Goal: Task Accomplishment & Management: Manage account settings

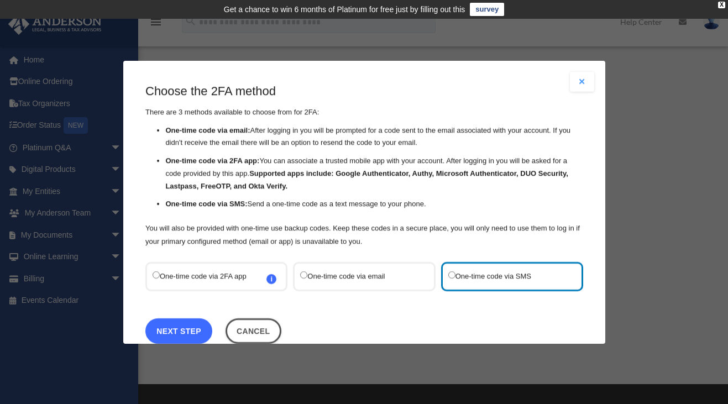
click at [187, 337] on link "Next Step" at bounding box center [178, 330] width 67 height 25
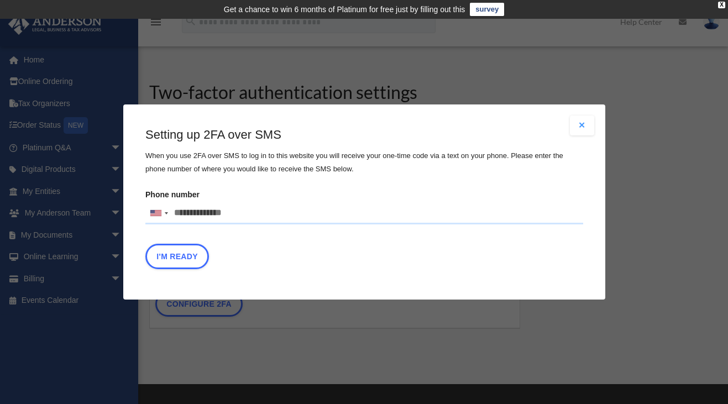
click at [182, 207] on input "Phone number United States +1 United Kingdom +44 Afghanistan (‫افغانستان‬‎) +93…" at bounding box center [364, 213] width 438 height 22
type input "**********"
click at [181, 258] on button "I'm Ready" at bounding box center [177, 256] width 64 height 25
click at [178, 248] on button "I'm Ready" at bounding box center [177, 256] width 64 height 25
click at [178, 256] on button "I'm Ready" at bounding box center [177, 256] width 64 height 25
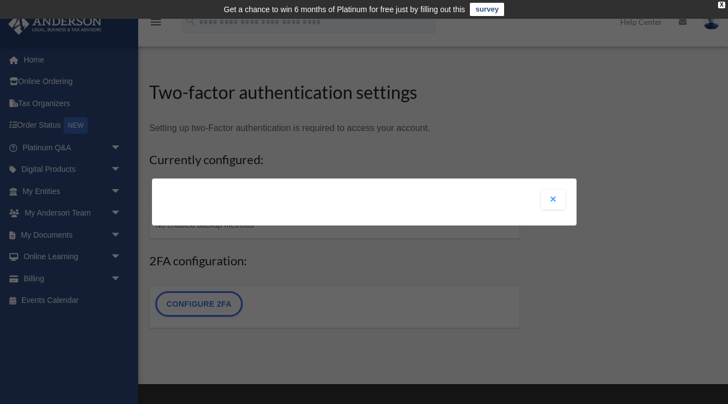
click at [549, 199] on button "Close modal" at bounding box center [553, 200] width 24 height 20
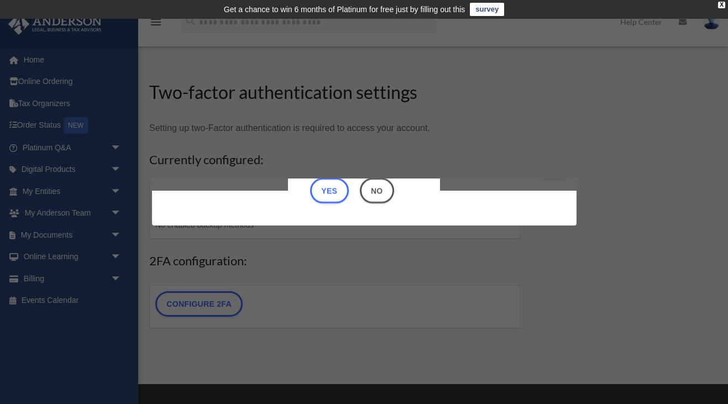
scroll to position [35, 0]
click at [334, 188] on button "Yes" at bounding box center [329, 190] width 39 height 25
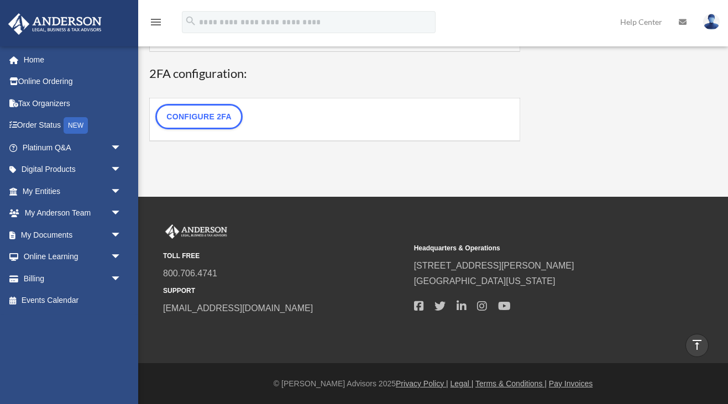
scroll to position [183, 0]
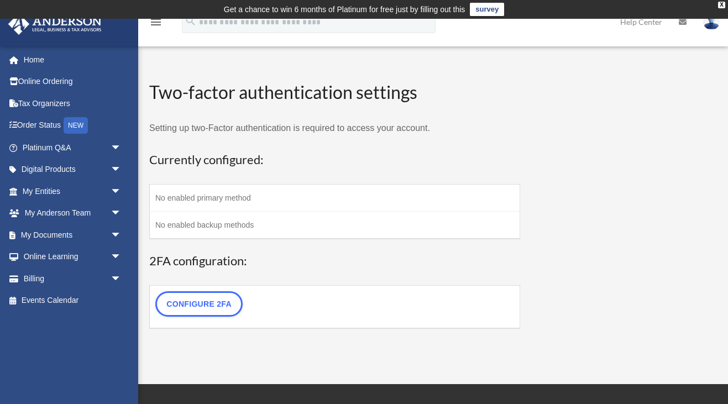
click at [223, 203] on td "No enabled primary method" at bounding box center [335, 197] width 371 height 27
click at [296, 205] on td "No enabled primary method" at bounding box center [335, 197] width 371 height 27
click at [223, 301] on link "Configure 2FA" at bounding box center [198, 303] width 87 height 25
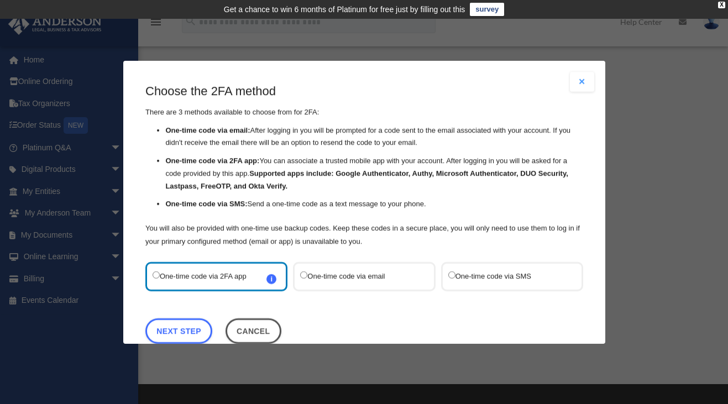
click at [485, 275] on label "One-time code via SMS" at bounding box center [506, 276] width 117 height 15
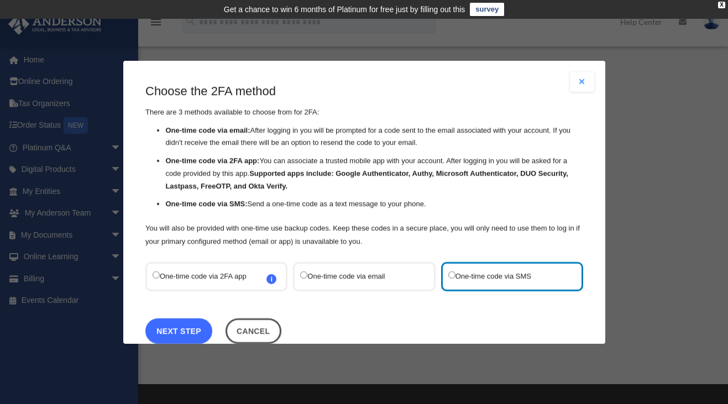
click at [197, 327] on link "Next Step" at bounding box center [178, 330] width 67 height 25
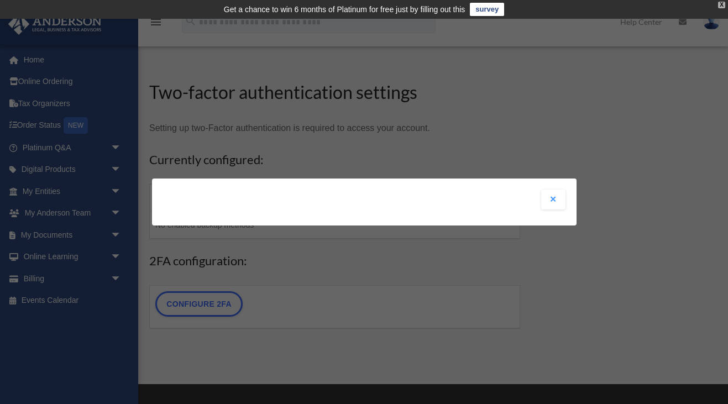
click at [721, 7] on div "X" at bounding box center [721, 5] width 7 height 7
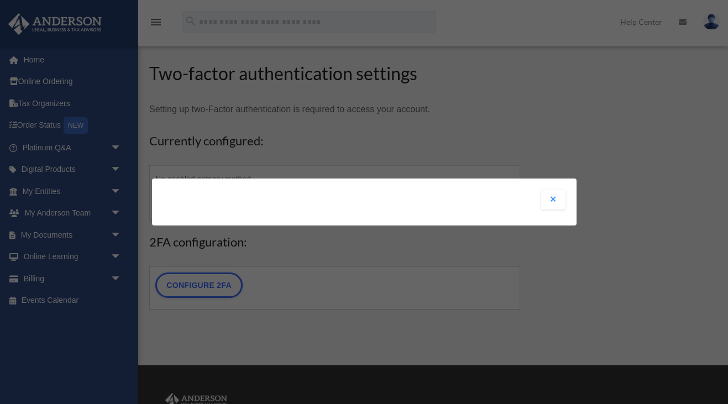
click at [440, 200] on div "Are you sure? Any unsaved changes will be lost! Yes No Choose the 2FA method Th…" at bounding box center [364, 202] width 425 height 47
click at [553, 198] on button "Close modal" at bounding box center [553, 200] width 24 height 20
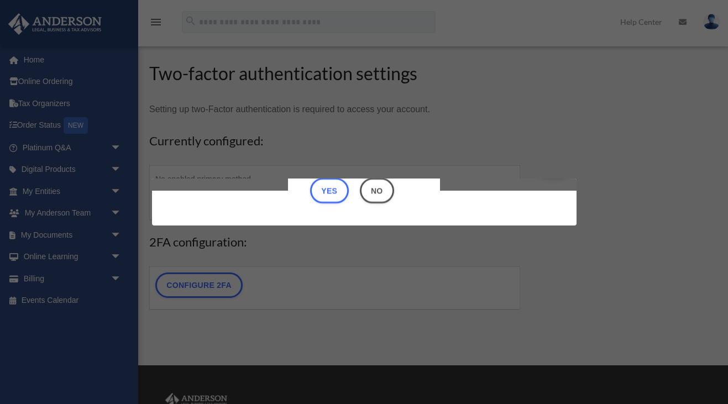
scroll to position [35, 0]
click at [331, 194] on button "Yes" at bounding box center [329, 190] width 39 height 25
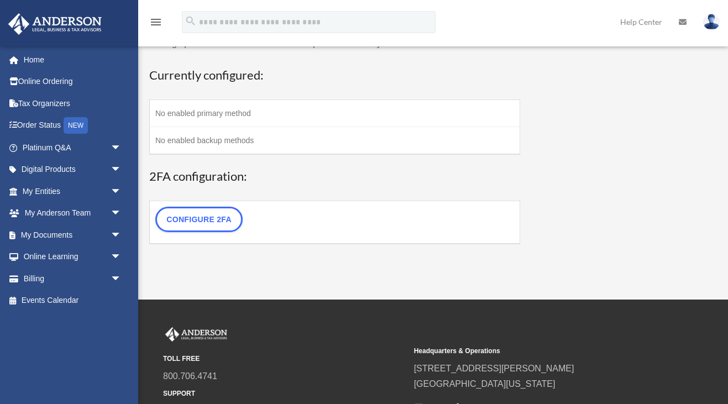
scroll to position [0, 0]
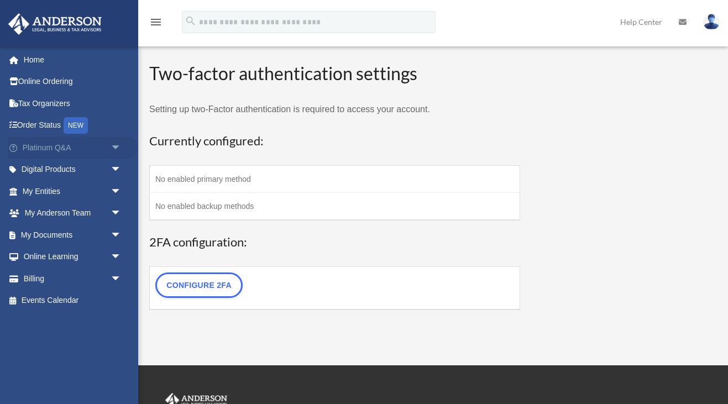
click at [59, 150] on link "Platinum Q&A arrow_drop_down" at bounding box center [73, 148] width 131 height 22
click at [114, 148] on span "arrow_drop_down" at bounding box center [122, 148] width 22 height 23
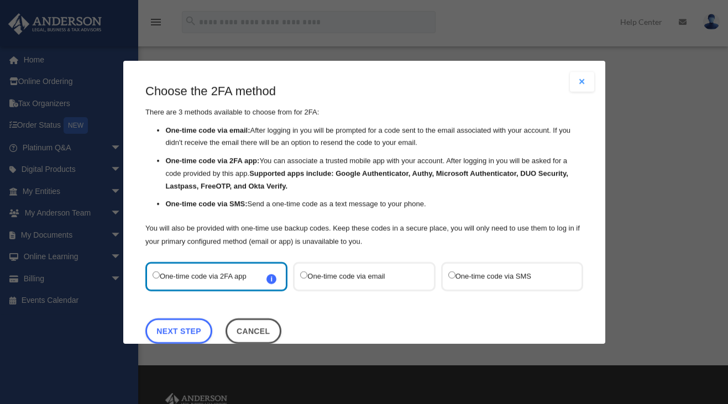
click at [579, 82] on button "Close modal" at bounding box center [582, 82] width 24 height 20
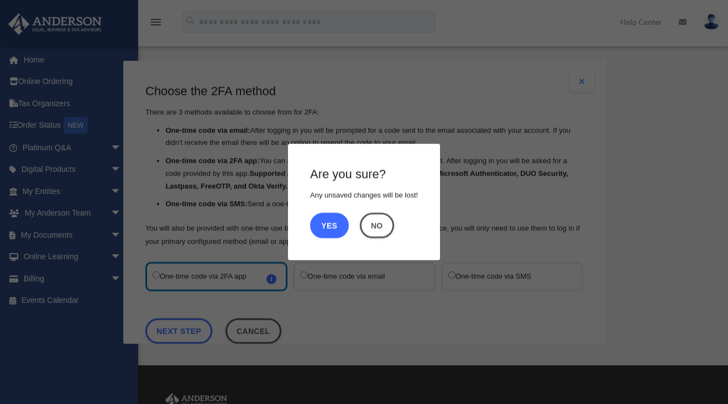
click at [336, 231] on button "Yes" at bounding box center [329, 225] width 39 height 25
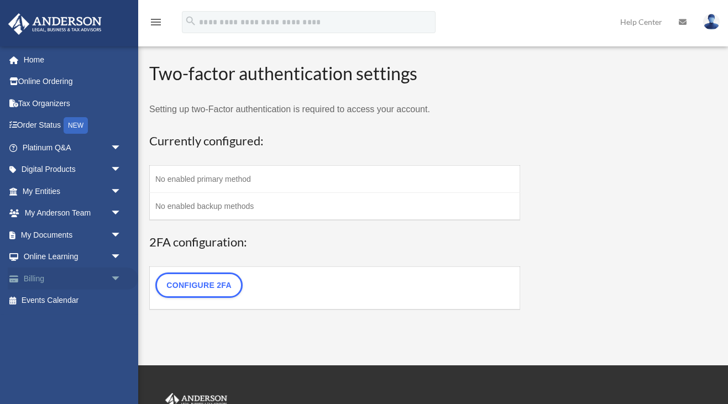
click at [69, 277] on link "Billing arrow_drop_down" at bounding box center [73, 279] width 131 height 22
click at [113, 278] on span "arrow_drop_down" at bounding box center [122, 279] width 22 height 23
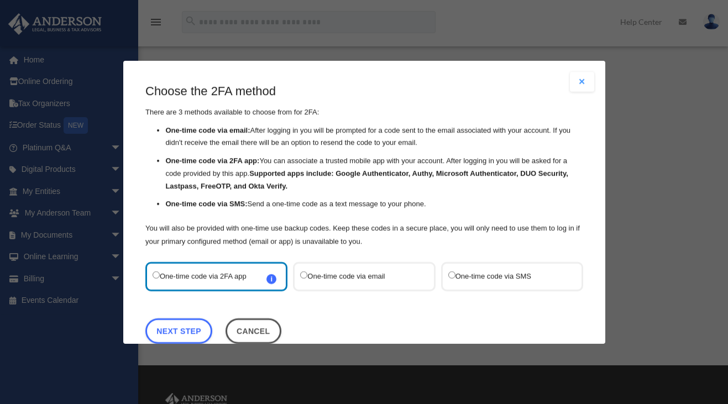
click at [581, 81] on button "Close modal" at bounding box center [582, 82] width 24 height 20
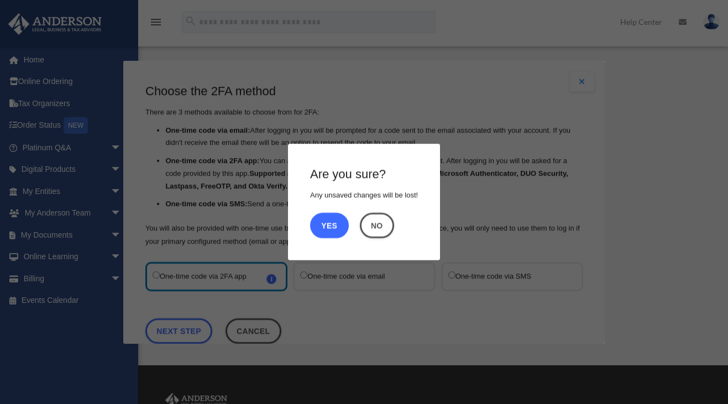
click at [319, 233] on button "Yes" at bounding box center [329, 225] width 39 height 25
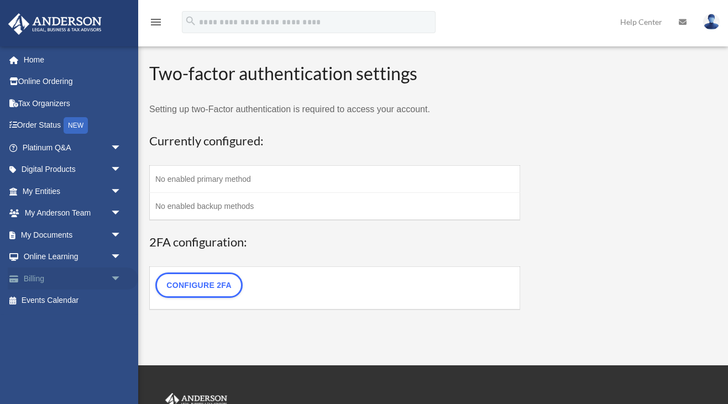
click at [27, 281] on link "Billing arrow_drop_down" at bounding box center [73, 279] width 131 height 22
click at [112, 278] on span "arrow_drop_down" at bounding box center [122, 279] width 22 height 23
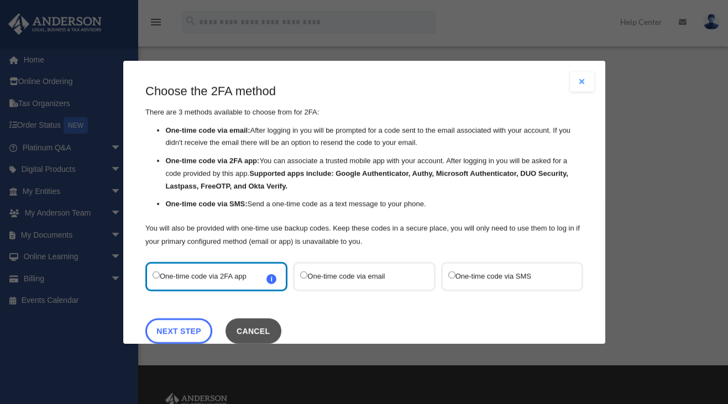
click at [269, 329] on button "Cancel" at bounding box center [253, 330] width 56 height 25
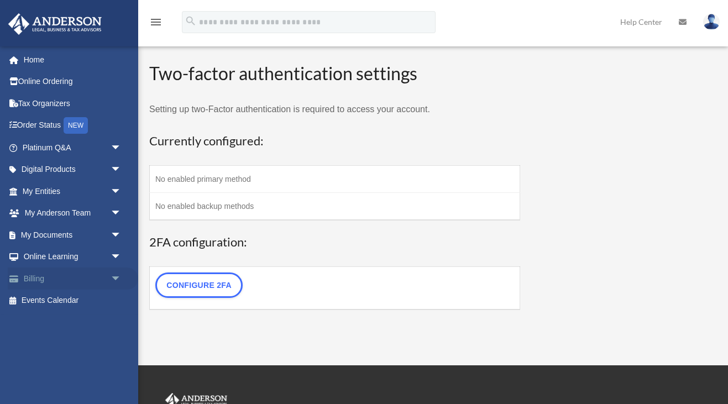
click at [115, 282] on span "arrow_drop_down" at bounding box center [122, 279] width 22 height 23
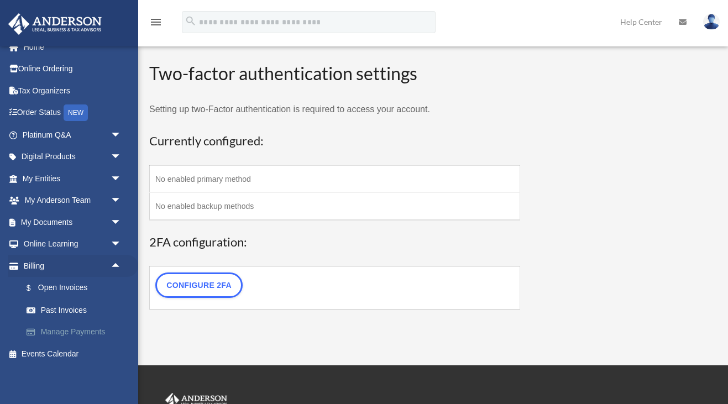
click at [86, 330] on link "Manage Payments" at bounding box center [76, 332] width 123 height 22
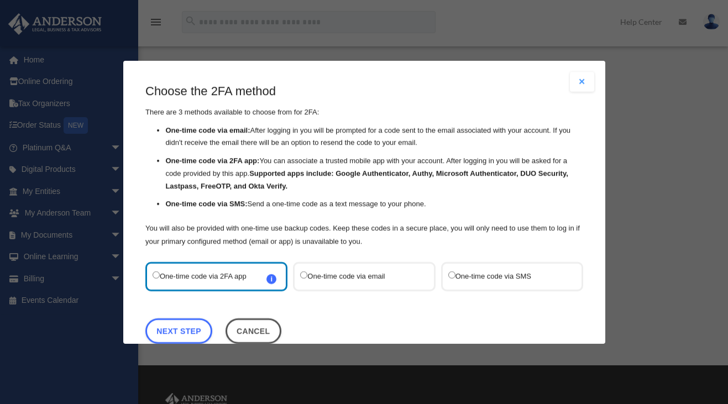
click at [470, 273] on label "One-time code via SMS" at bounding box center [506, 276] width 117 height 15
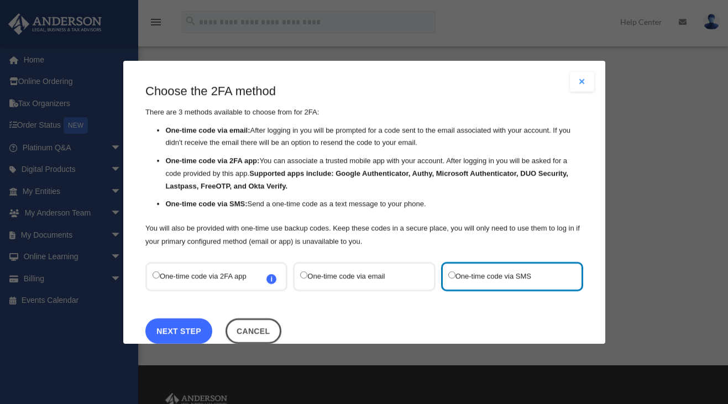
click at [190, 329] on link "Next Step" at bounding box center [178, 330] width 67 height 25
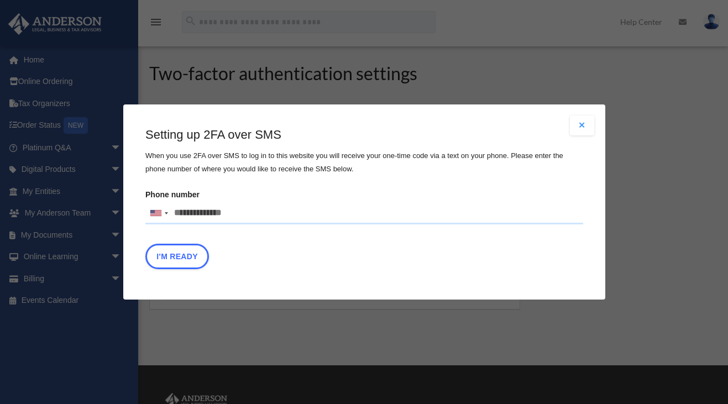
click at [225, 216] on input "Phone number United States +1 United Kingdom +44 Afghanistan (‫افغانستان‬‎) +93…" at bounding box center [364, 213] width 438 height 22
type input "**********"
click at [169, 266] on button "I'm Ready" at bounding box center [177, 256] width 64 height 25
click at [0, 0] on div "Almost there… Please type in the one-time code sent via SMS to your phone to co…" at bounding box center [0, 0] width 0 height 0
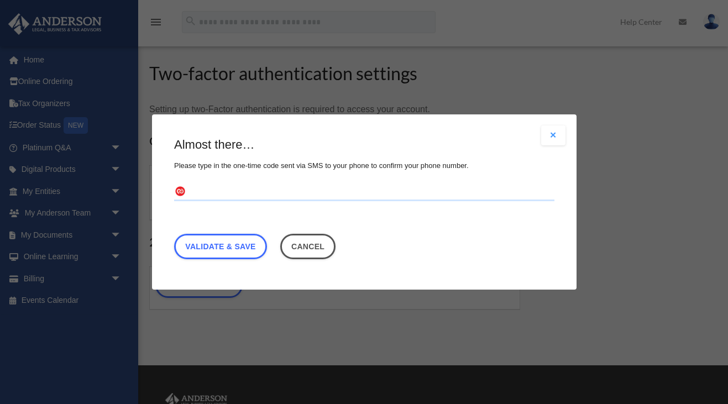
click at [221, 193] on input "text" at bounding box center [364, 193] width 381 height 18
type input "******"
click at [238, 246] on link "Validate & Save" at bounding box center [220, 246] width 93 height 25
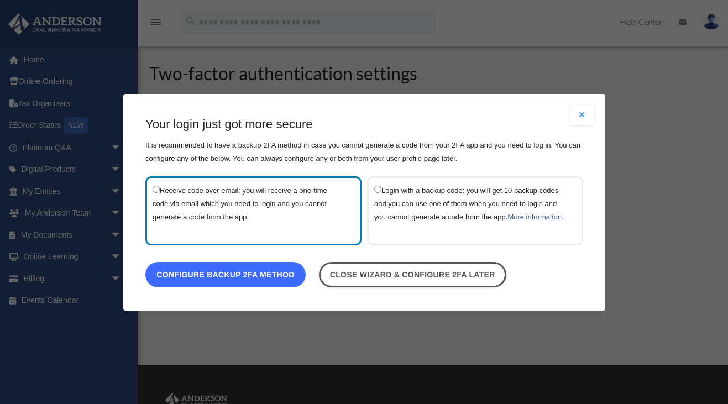
click at [276, 284] on link "Configure backup 2FA method" at bounding box center [225, 274] width 160 height 25
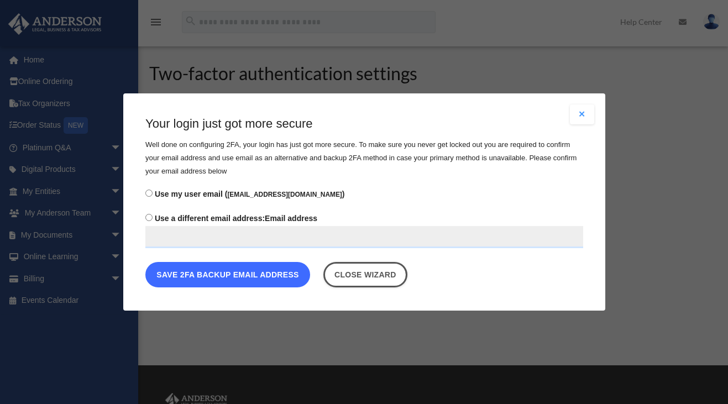
click at [262, 283] on button "Save 2FA backup email address" at bounding box center [227, 274] width 165 height 25
click at [254, 280] on button "Save 2FA backup email address" at bounding box center [227, 274] width 165 height 25
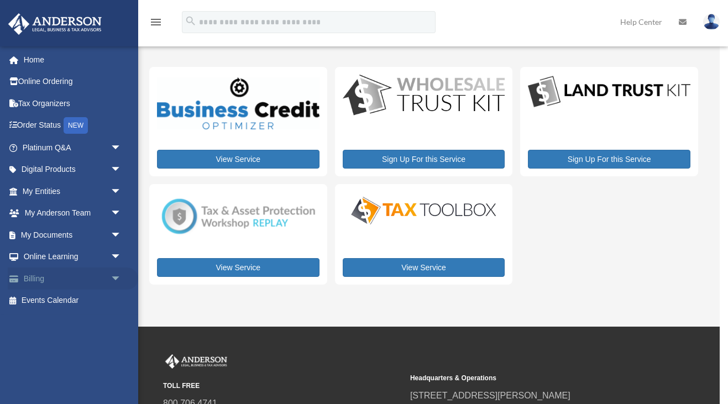
click at [80, 280] on link "Billing arrow_drop_down" at bounding box center [73, 279] width 131 height 22
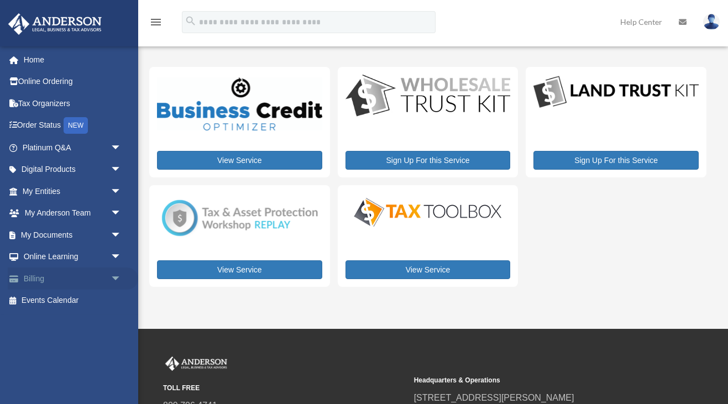
click at [116, 280] on span "arrow_drop_down" at bounding box center [122, 279] width 22 height 23
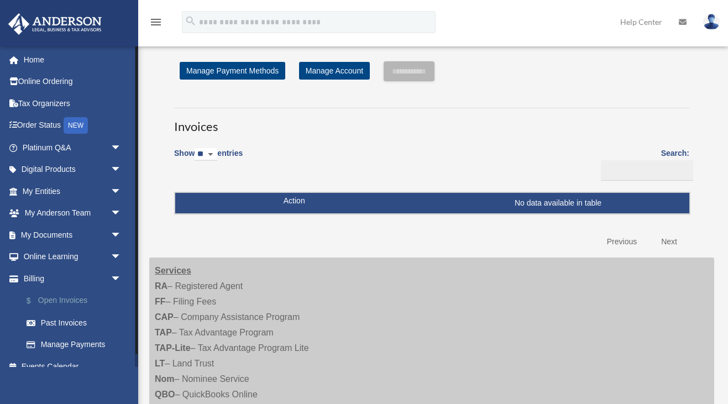
click at [78, 306] on link "$ Open Invoices" at bounding box center [76, 301] width 123 height 23
click at [78, 293] on link "$ Open Invoices" at bounding box center [76, 301] width 123 height 23
click at [78, 299] on link "$ Open Invoices" at bounding box center [76, 301] width 123 height 23
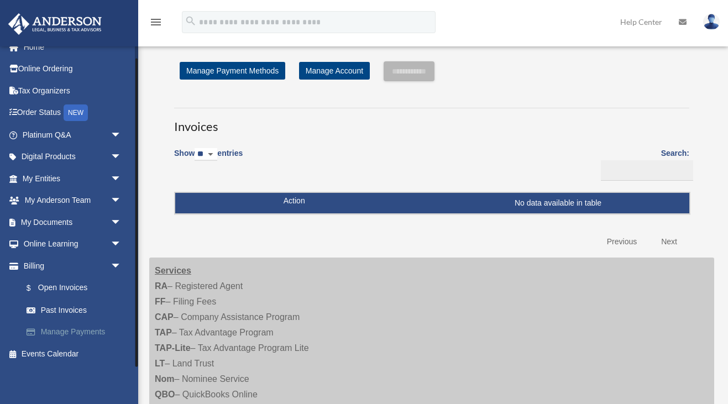
click at [85, 327] on link "Manage Payments" at bounding box center [76, 332] width 123 height 22
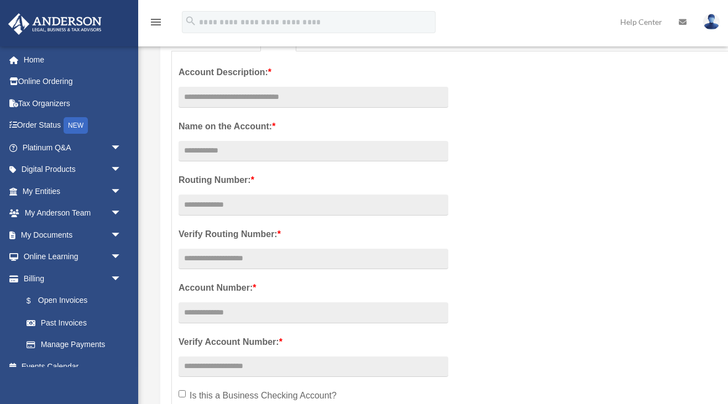
scroll to position [192, 0]
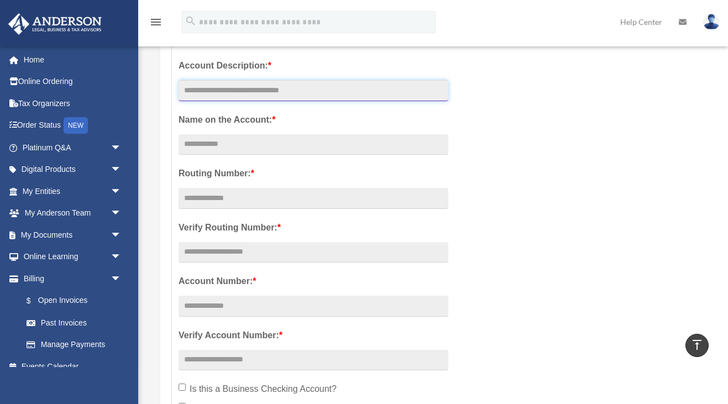
click at [275, 93] on input "text" at bounding box center [314, 90] width 270 height 21
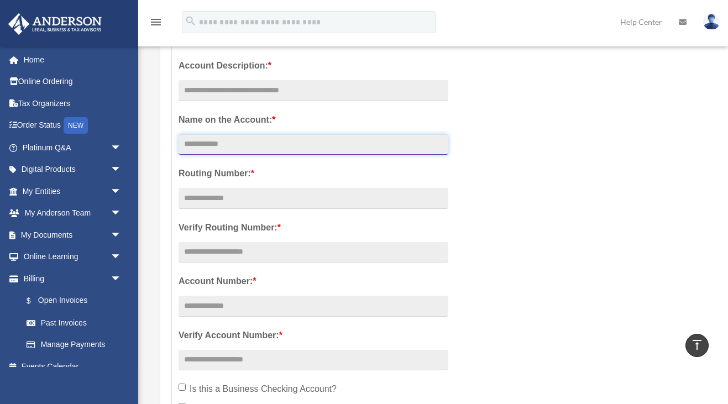
click at [248, 144] on input "Account Description: *" at bounding box center [314, 144] width 270 height 21
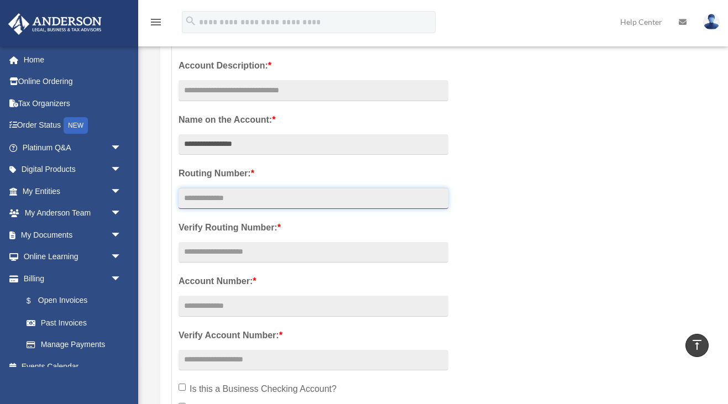
click at [249, 197] on input "text" at bounding box center [314, 198] width 270 height 21
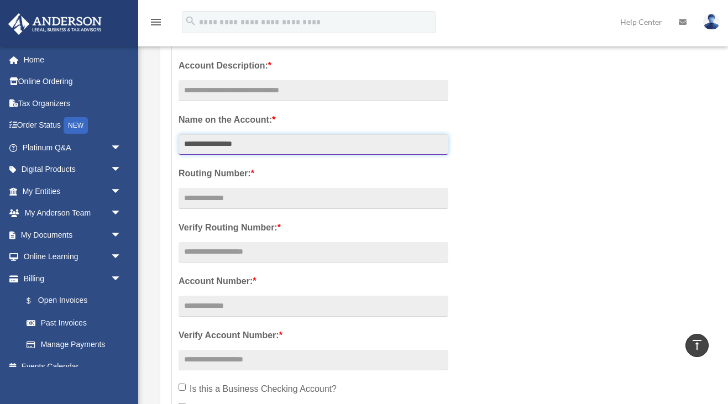
click at [214, 147] on input "**********" at bounding box center [314, 144] width 270 height 21
click at [186, 147] on input "**********" at bounding box center [314, 144] width 270 height 21
type input "**********"
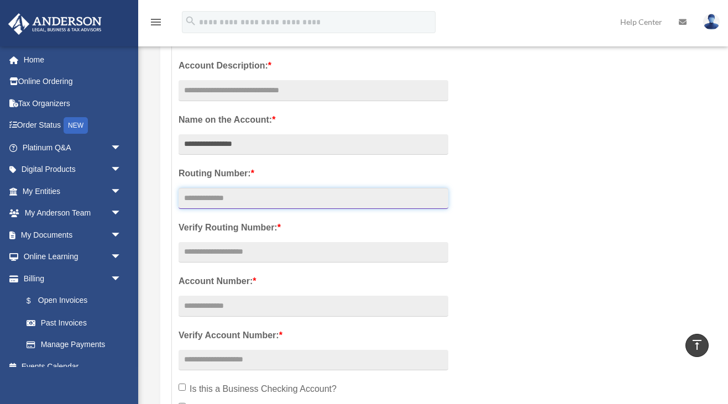
click at [209, 197] on input "text" at bounding box center [314, 198] width 270 height 21
type input "*"
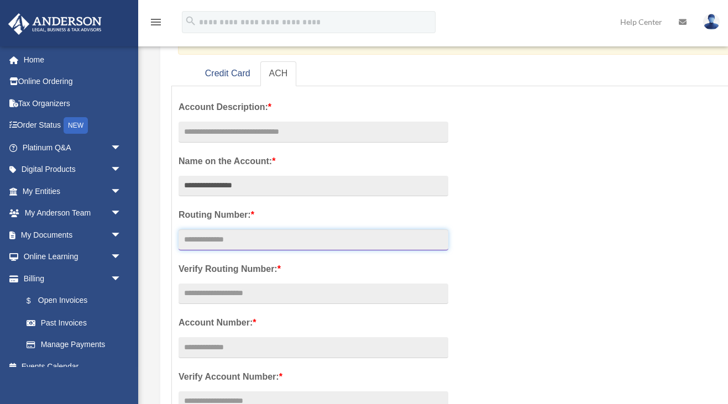
scroll to position [145, 0]
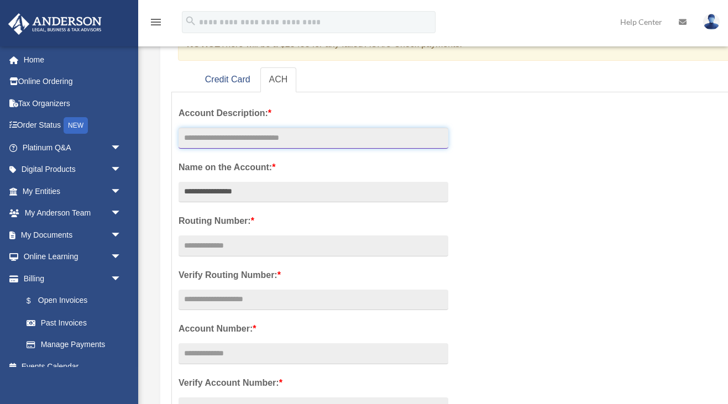
click at [194, 134] on input "text" at bounding box center [314, 138] width 270 height 21
type input "*"
click at [206, 137] on input "text" at bounding box center [314, 138] width 270 height 21
click at [205, 139] on input "text" at bounding box center [314, 138] width 270 height 21
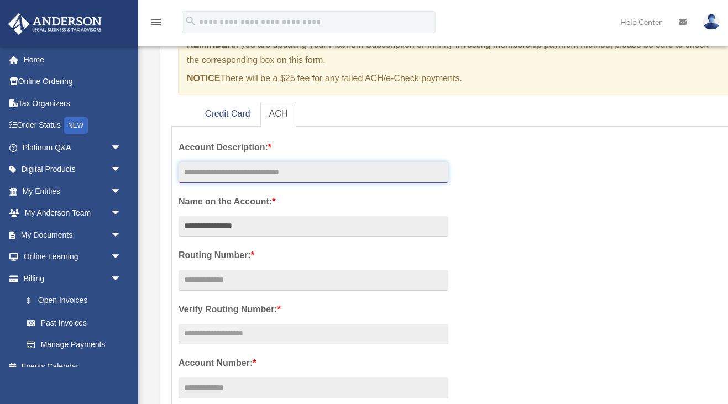
scroll to position [116, 0]
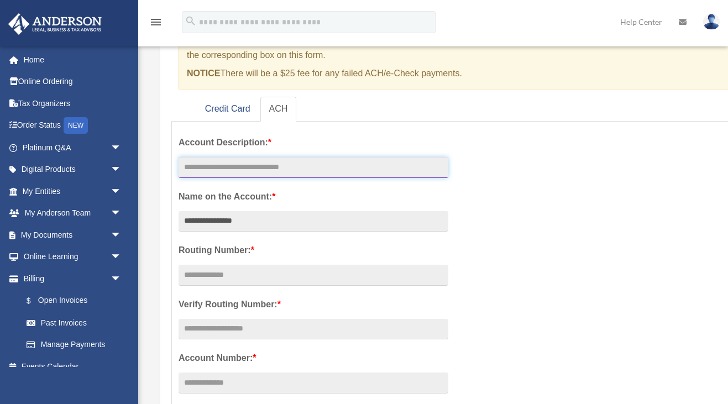
type input "*"
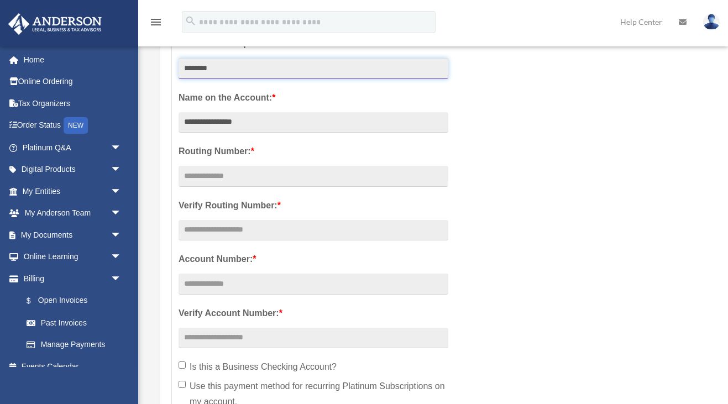
scroll to position [221, 0]
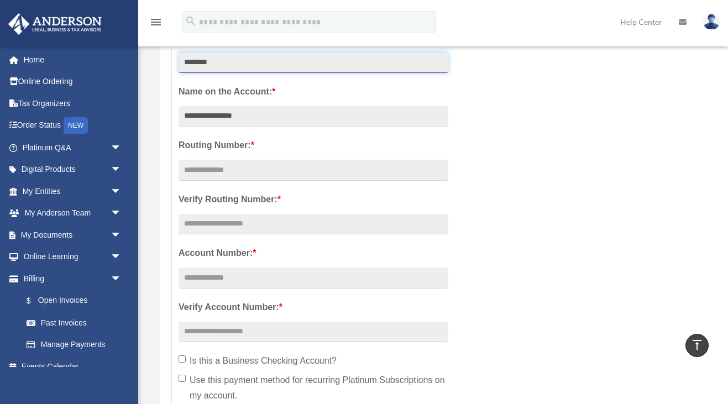
type input "********"
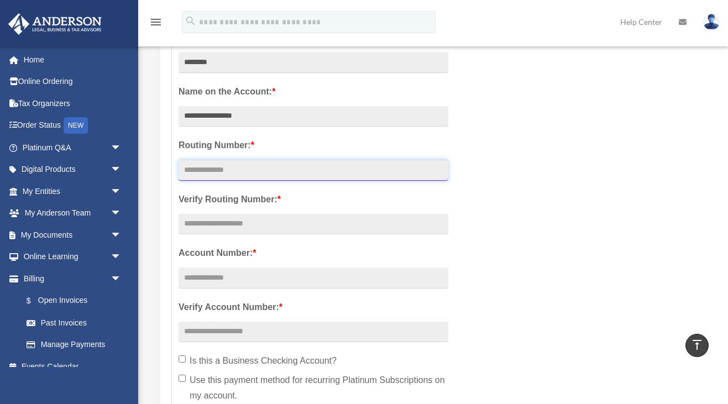
click at [220, 172] on input "text" at bounding box center [314, 170] width 270 height 21
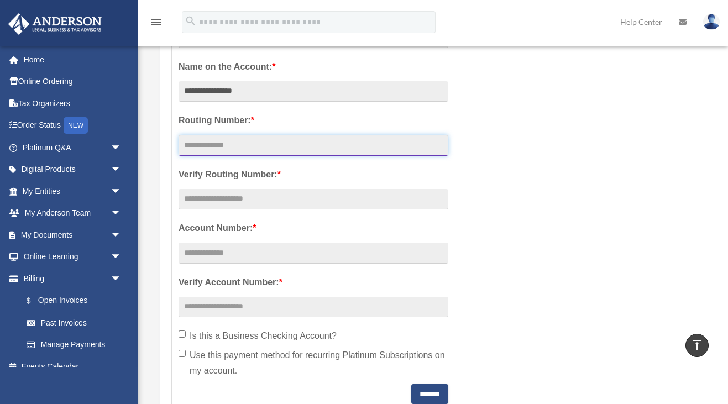
scroll to position [273, 0]
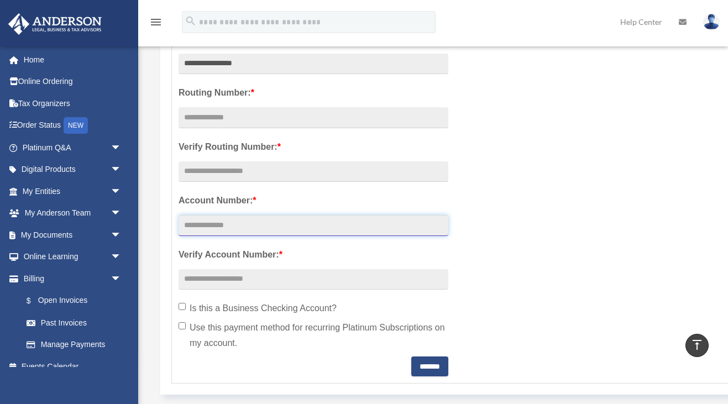
click at [217, 230] on input "text" at bounding box center [314, 225] width 270 height 21
type input "********"
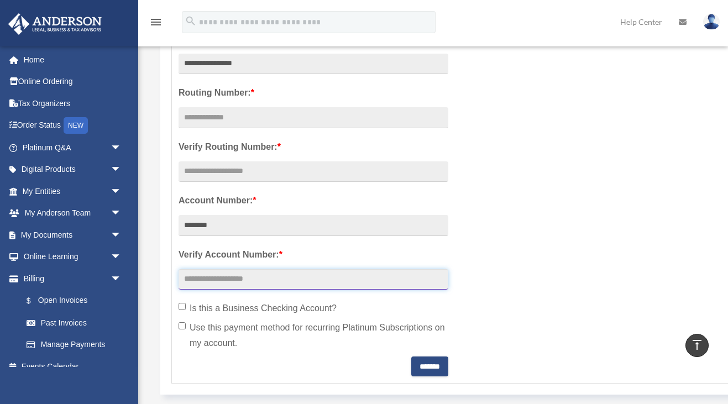
click at [215, 284] on input "text" at bounding box center [314, 279] width 270 height 21
type input "********"
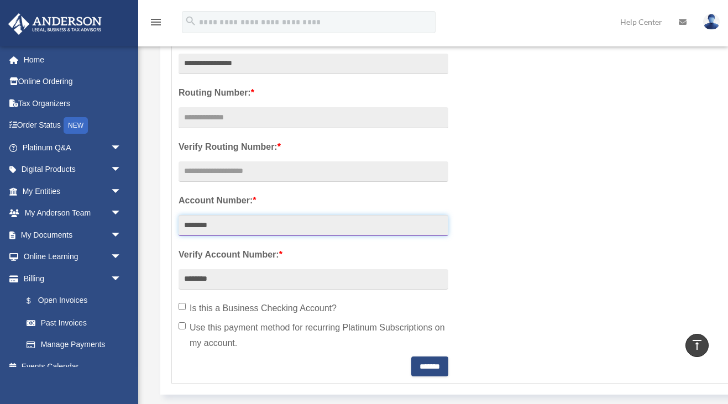
click at [210, 223] on input "********" at bounding box center [314, 225] width 270 height 21
type input "********"
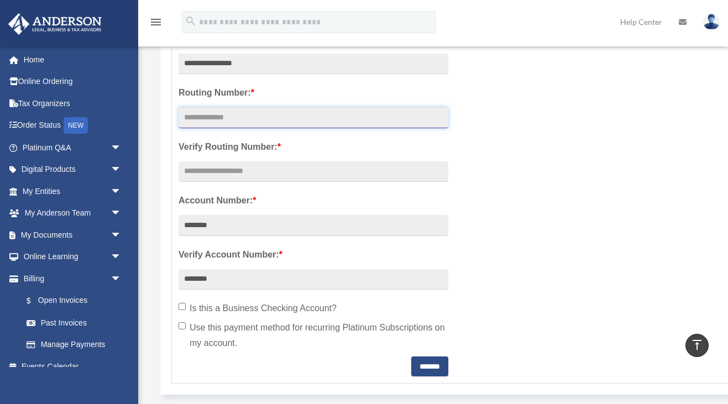
click at [211, 121] on input "text" at bounding box center [314, 117] width 270 height 21
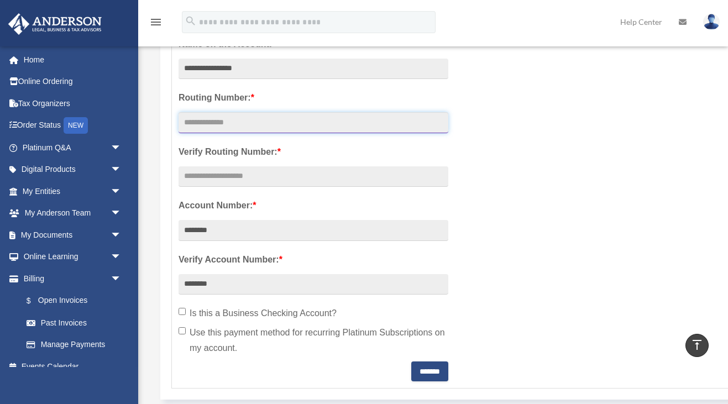
scroll to position [271, 0]
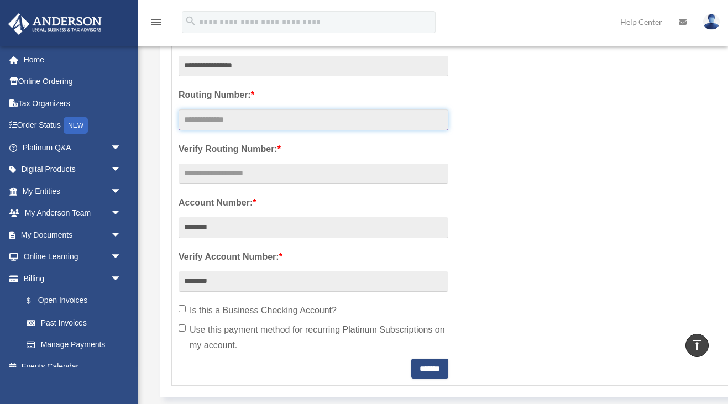
paste input "*********"
type input "*********"
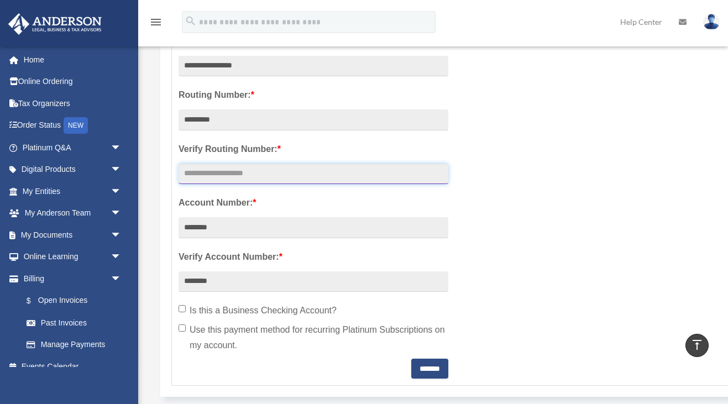
click at [200, 170] on input "text" at bounding box center [314, 174] width 270 height 21
paste input "*********"
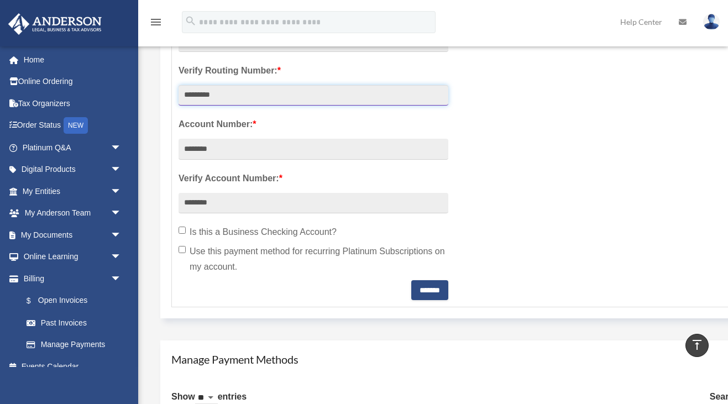
scroll to position [410, 0]
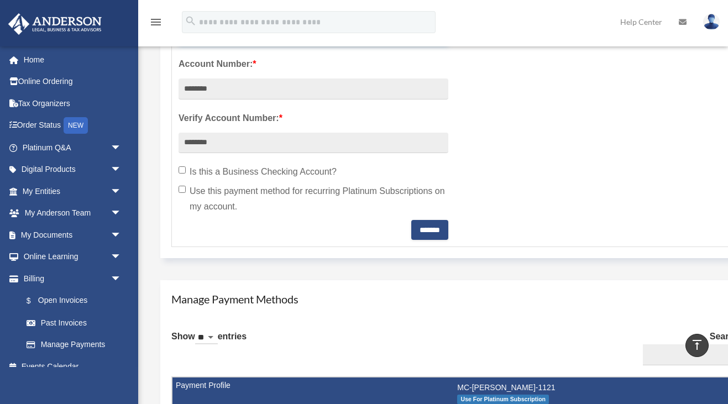
type input "*********"
click at [187, 189] on label "Use this payment method for recurring Platinum Subscriptions on my account." at bounding box center [314, 199] width 270 height 31
click at [417, 229] on input "*******" at bounding box center [429, 230] width 37 height 20
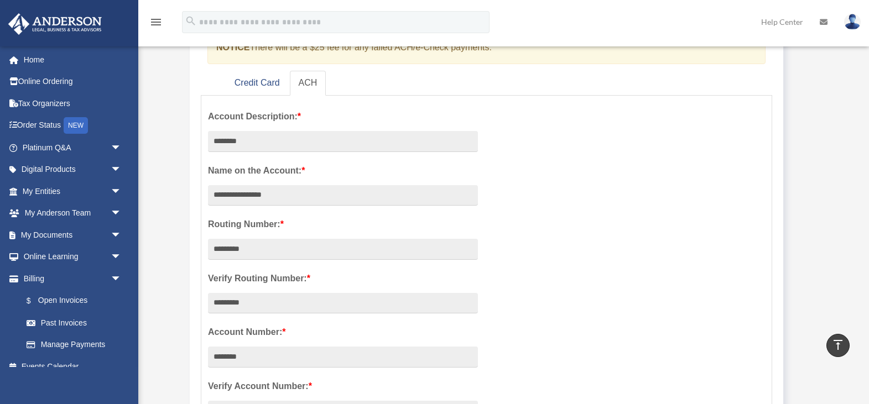
scroll to position [129, 0]
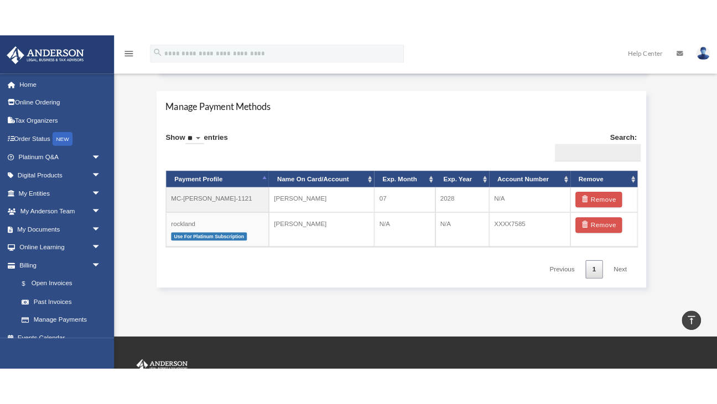
scroll to position [622, 0]
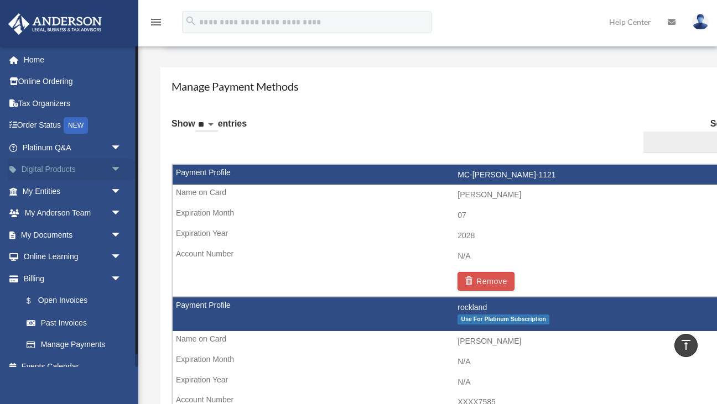
click at [96, 170] on link "Digital Products arrow_drop_down" at bounding box center [73, 170] width 131 height 22
click at [67, 198] on link "My Entities arrow_drop_down" at bounding box center [73, 191] width 131 height 22
click at [113, 191] on span "arrow_drop_down" at bounding box center [122, 191] width 22 height 23
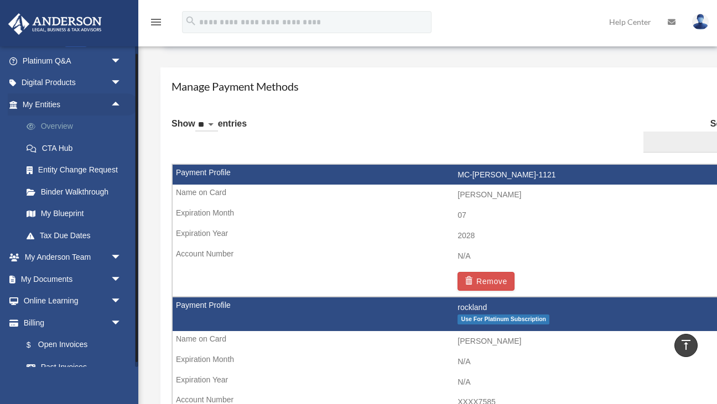
scroll to position [97, 0]
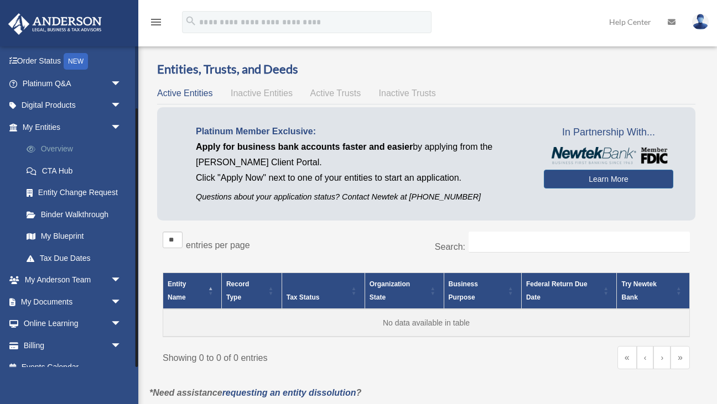
scroll to position [78, 0]
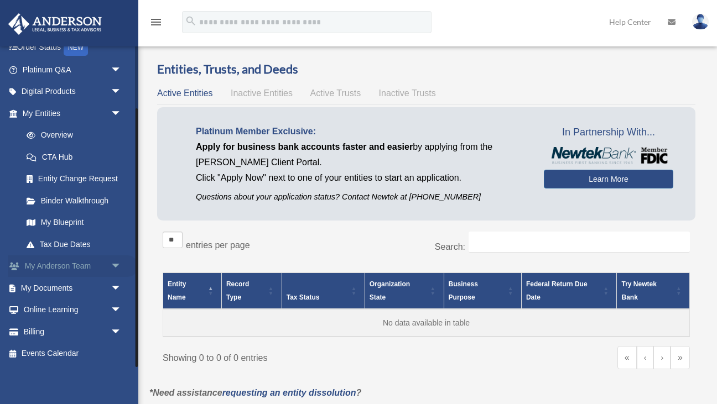
click at [111, 265] on span "arrow_drop_down" at bounding box center [122, 267] width 22 height 23
click at [90, 285] on link "My Anderson Team" at bounding box center [76, 288] width 123 height 22
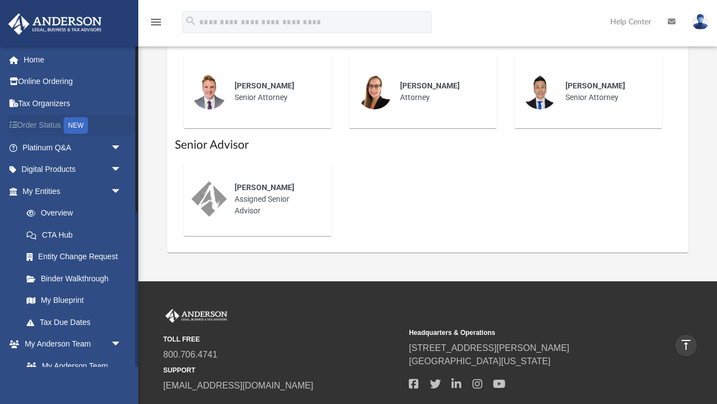
click at [60, 128] on link "Order Status NEW" at bounding box center [73, 125] width 131 height 23
click at [77, 128] on div "NEW" at bounding box center [76, 125] width 24 height 17
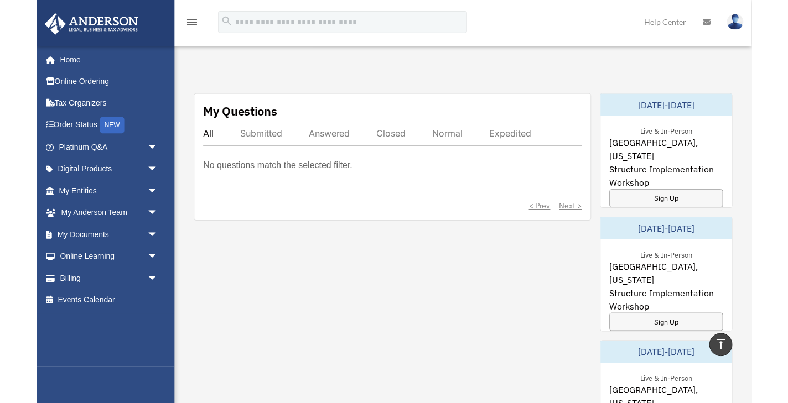
scroll to position [586, 0]
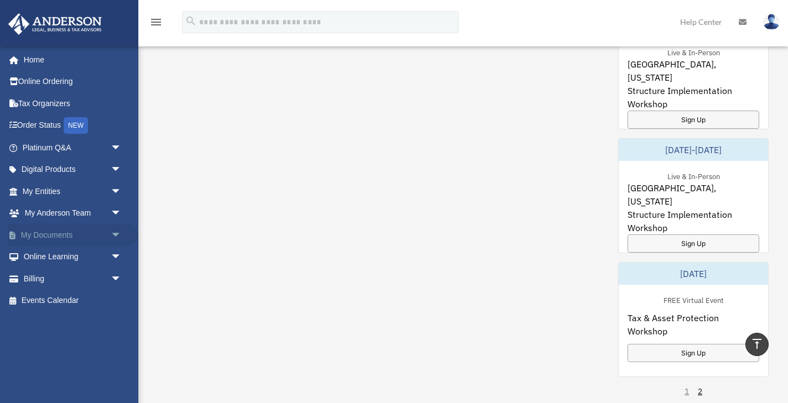
click at [81, 239] on link "My Documents arrow_drop_down" at bounding box center [73, 235] width 131 height 22
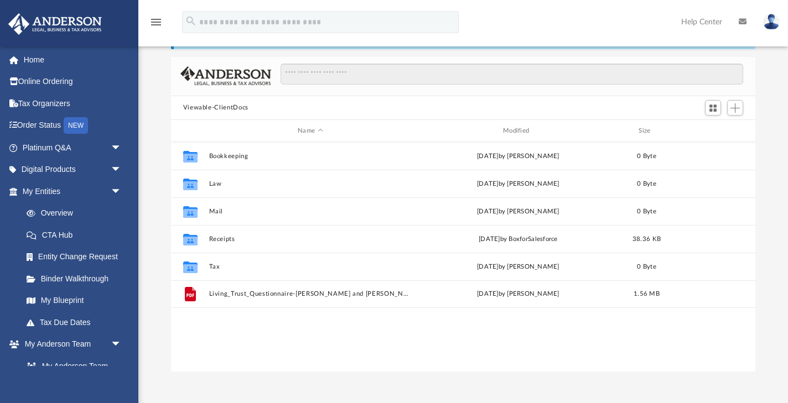
scroll to position [49, 0]
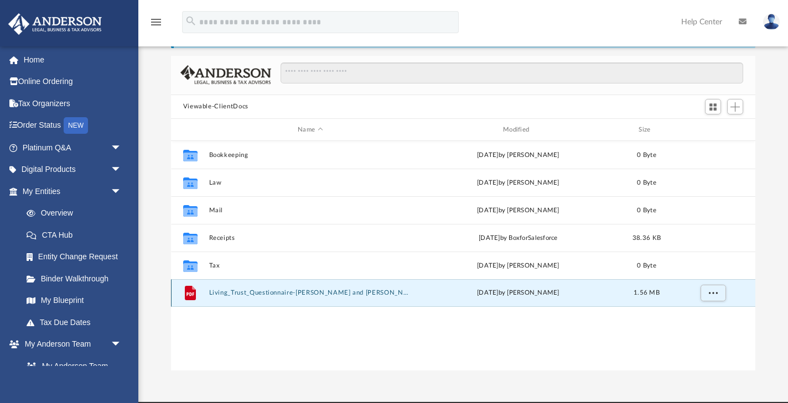
click at [353, 293] on button "Living_Trust_Questionnaire-Jean and VIviane.pdf" at bounding box center [310, 293] width 203 height 7
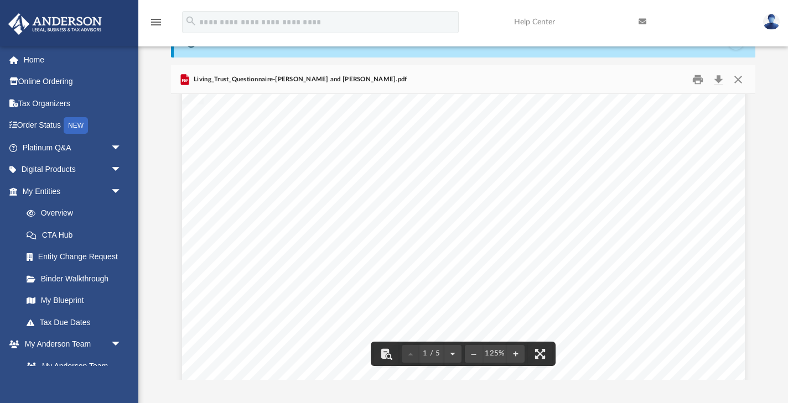
scroll to position [0, 0]
click at [48, 275] on link "Binder Walkthrough" at bounding box center [76, 279] width 123 height 22
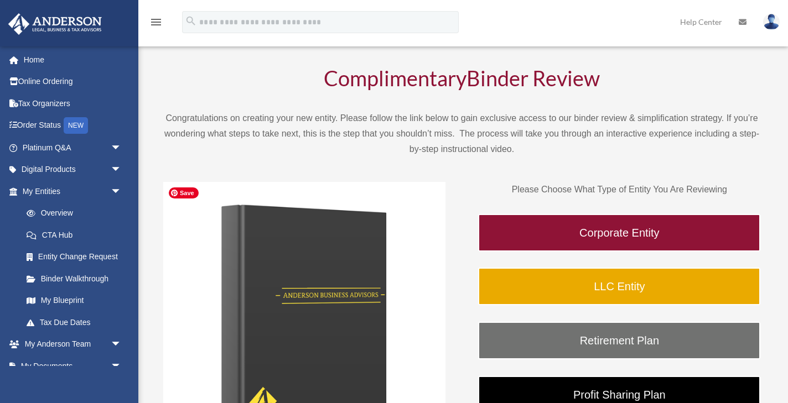
scroll to position [38, 0]
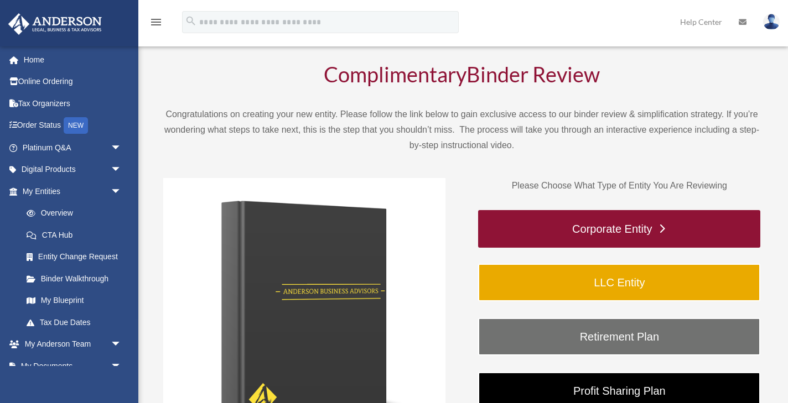
click at [549, 238] on link "Corporate Entity" at bounding box center [619, 229] width 282 height 38
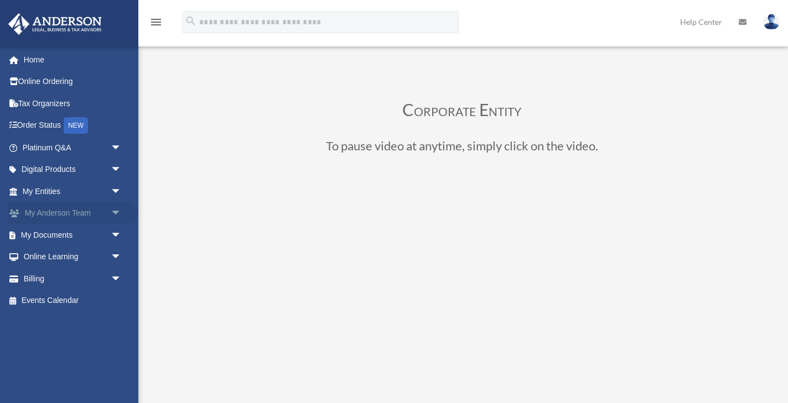
click at [77, 211] on link "My [PERSON_NAME] Team arrow_drop_down" at bounding box center [73, 213] width 131 height 22
click at [72, 232] on link "My Documents arrow_drop_down" at bounding box center [73, 235] width 131 height 22
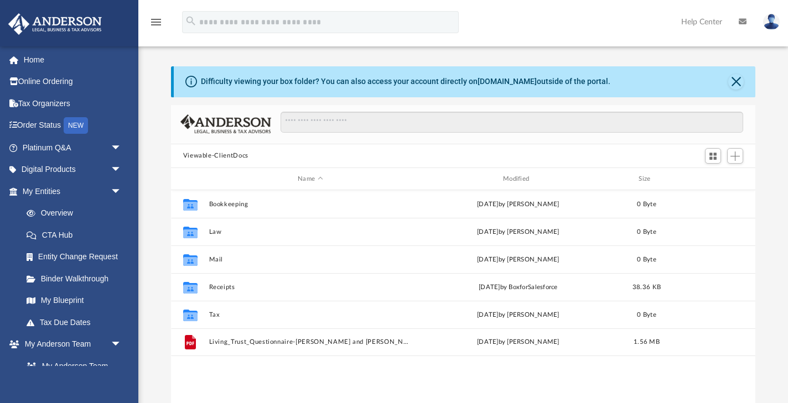
scroll to position [251, 584]
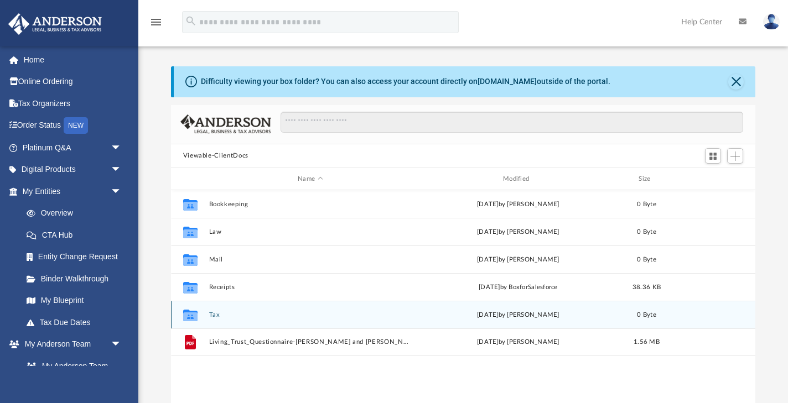
click at [228, 317] on button "Tax" at bounding box center [310, 314] width 203 height 7
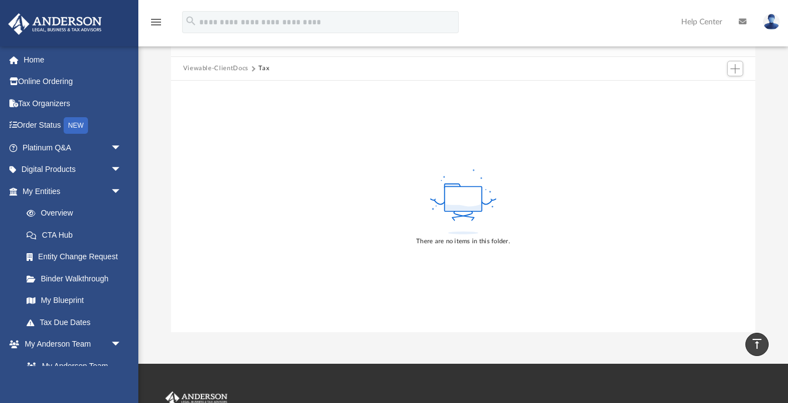
scroll to position [0, 0]
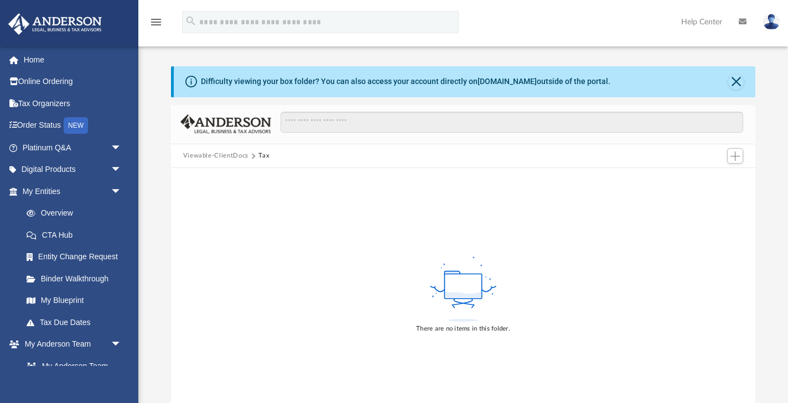
click at [241, 155] on button "Viewable-ClientDocs" at bounding box center [215, 156] width 65 height 10
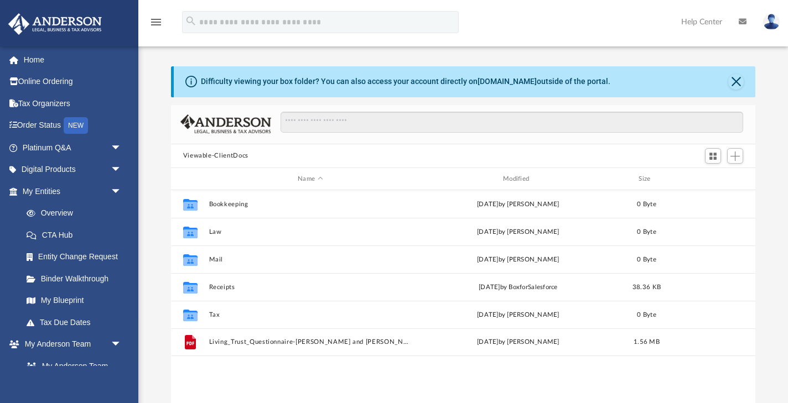
scroll to position [251, 584]
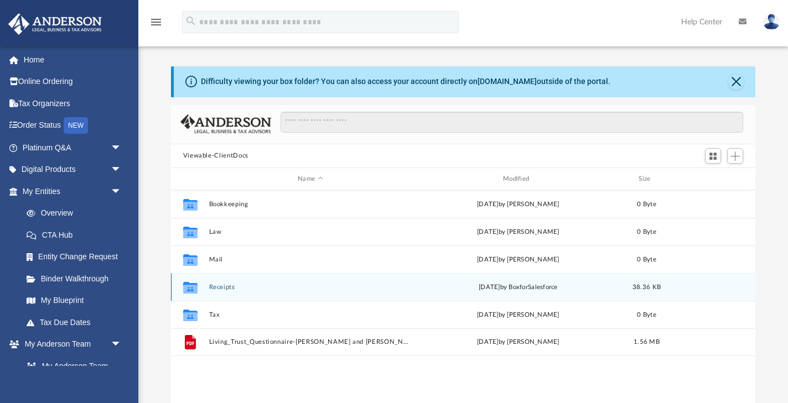
click at [238, 286] on button "Receipts" at bounding box center [310, 287] width 203 height 7
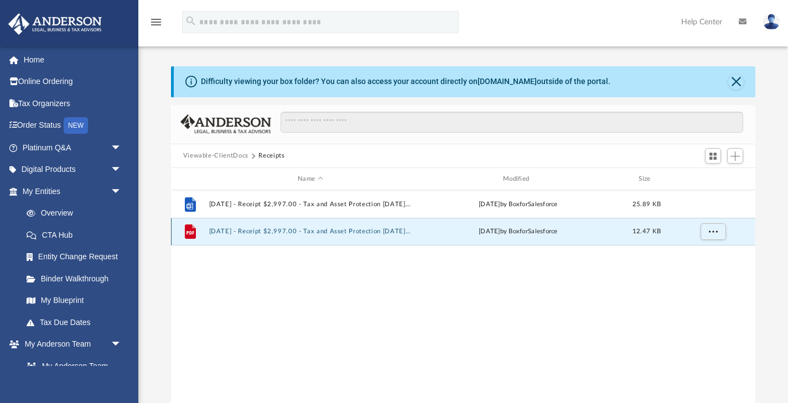
click at [263, 230] on button "[DATE] - Receipt $2,997.00 - Tax and Asset Protection [DATE].pdf" at bounding box center [310, 231] width 203 height 7
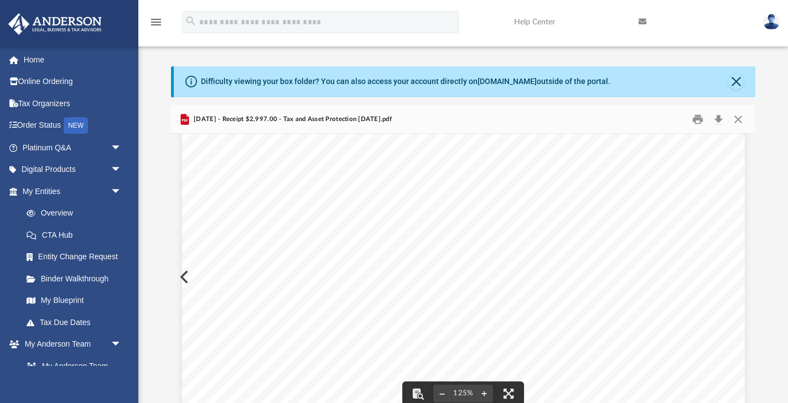
scroll to position [170, 0]
click at [741, 122] on button "Close" at bounding box center [738, 119] width 20 height 17
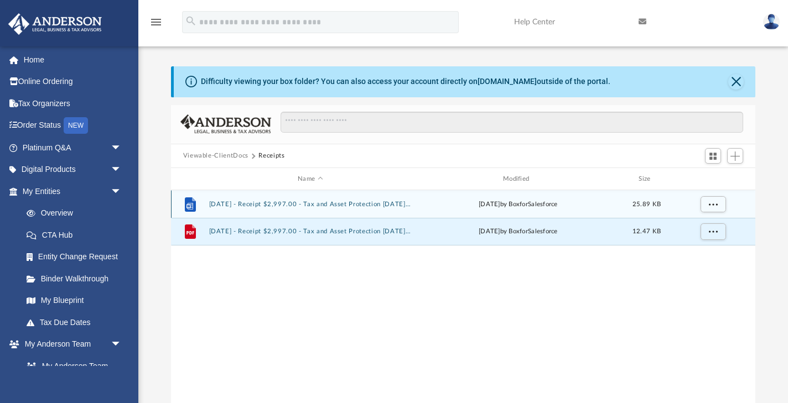
click at [340, 210] on div "File 2025.3.18 - Receipt $2,997.00 - Tax and Asset Protection 02.12.2022.docx T…" at bounding box center [463, 204] width 585 height 28
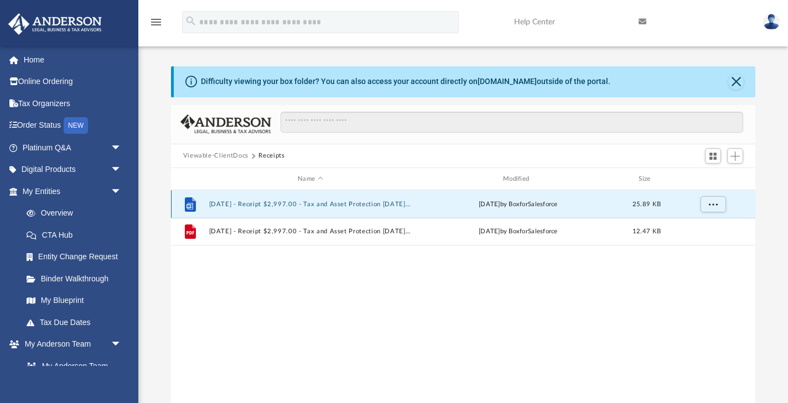
click at [293, 203] on button "2025.3.18 - Receipt $2,997.00 - Tax and Asset Protection 02.12.2022.docx" at bounding box center [310, 204] width 203 height 7
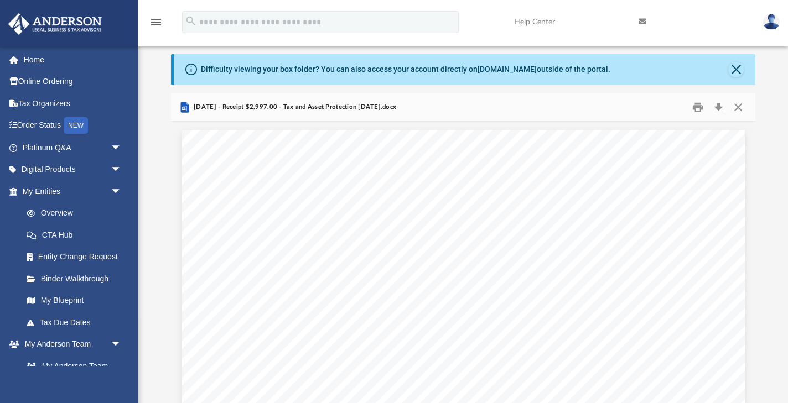
scroll to position [0, 0]
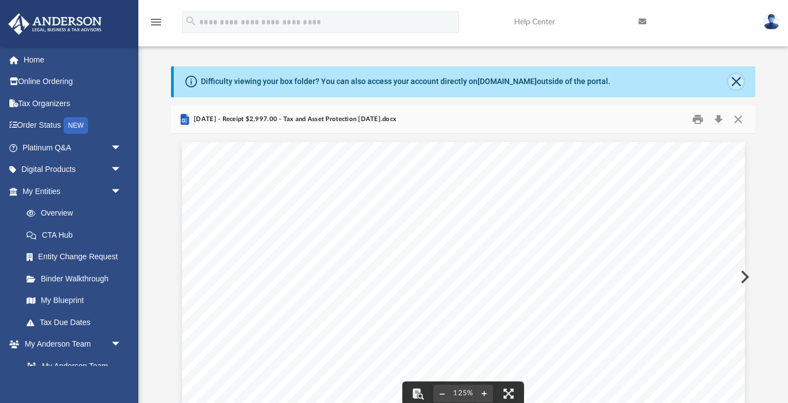
click at [734, 82] on button "Close" at bounding box center [735, 81] width 15 height 15
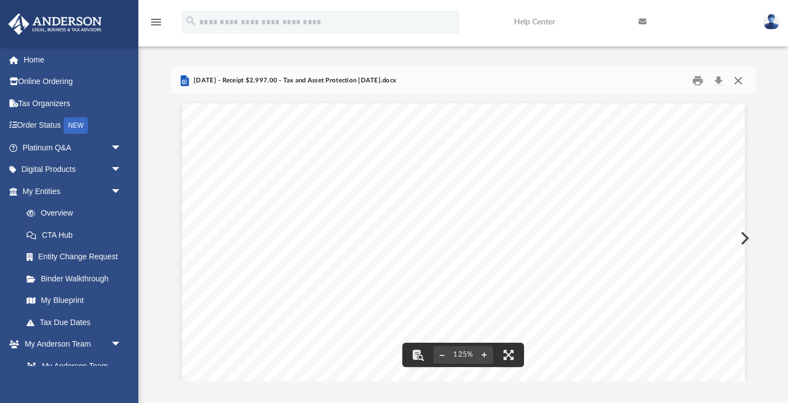
click at [736, 80] on button "Close" at bounding box center [738, 80] width 20 height 17
